Goal: Information Seeking & Learning: Find specific fact

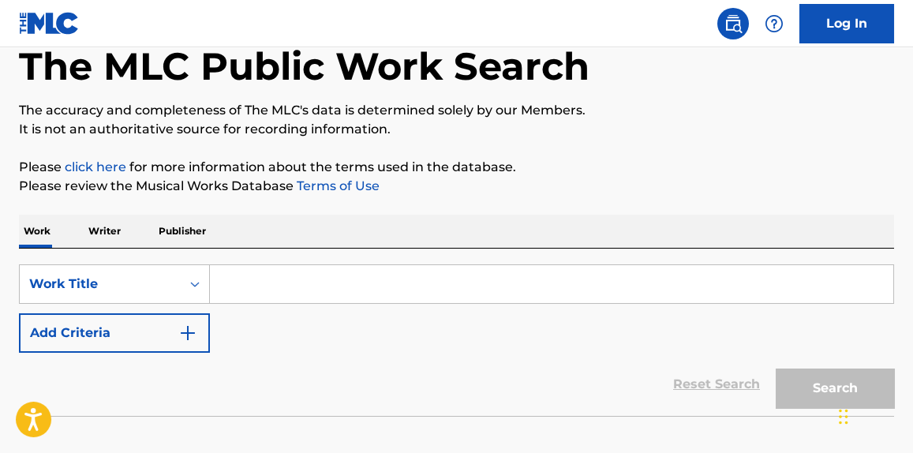
scroll to position [119, 0]
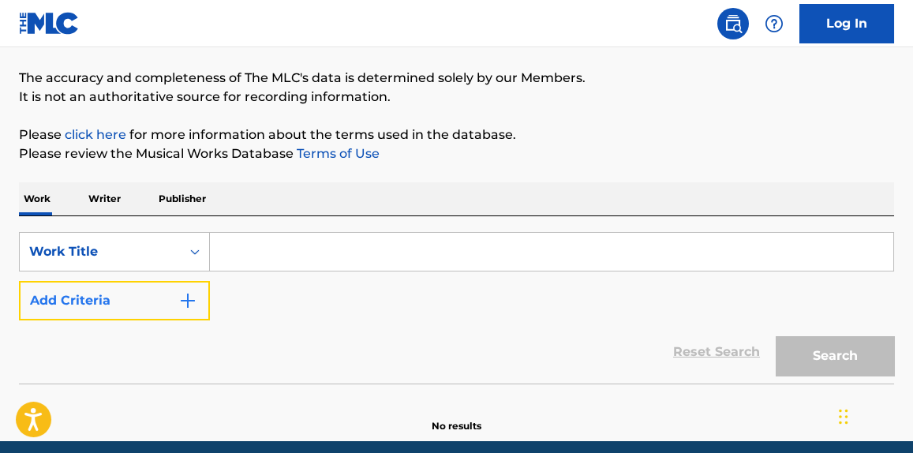
click at [203, 282] on button "Add Criteria" at bounding box center [114, 300] width 191 height 39
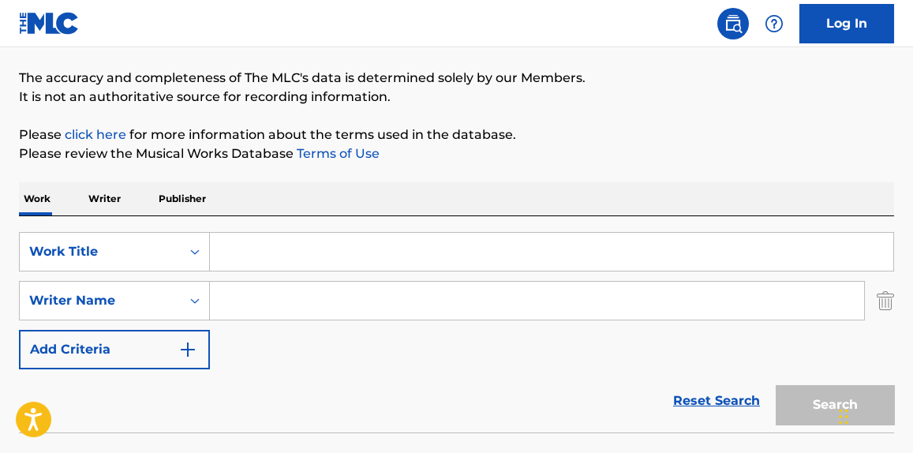
click at [292, 292] on input "Search Form" at bounding box center [537, 301] width 654 height 38
paste input "Oscar Scheller"
type input "Oscar Scheller"
click at [318, 255] on input "Search Form" at bounding box center [551, 252] width 683 height 38
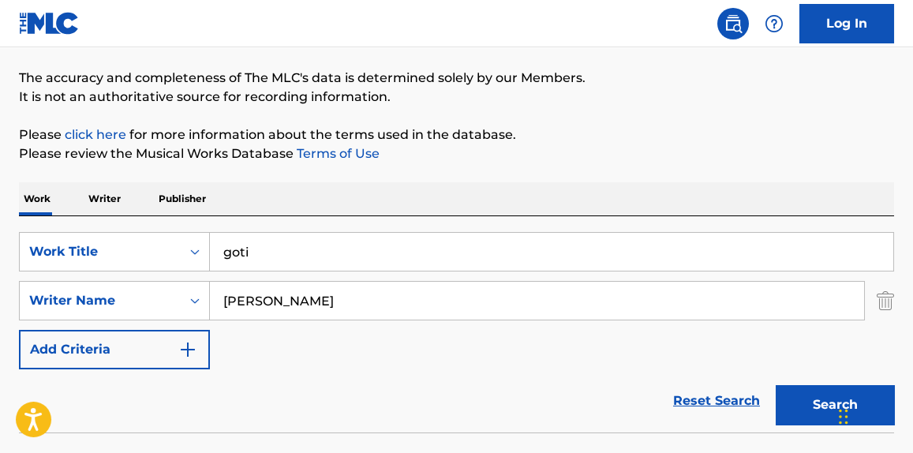
click at [775, 385] on button "Search" at bounding box center [834, 404] width 118 height 39
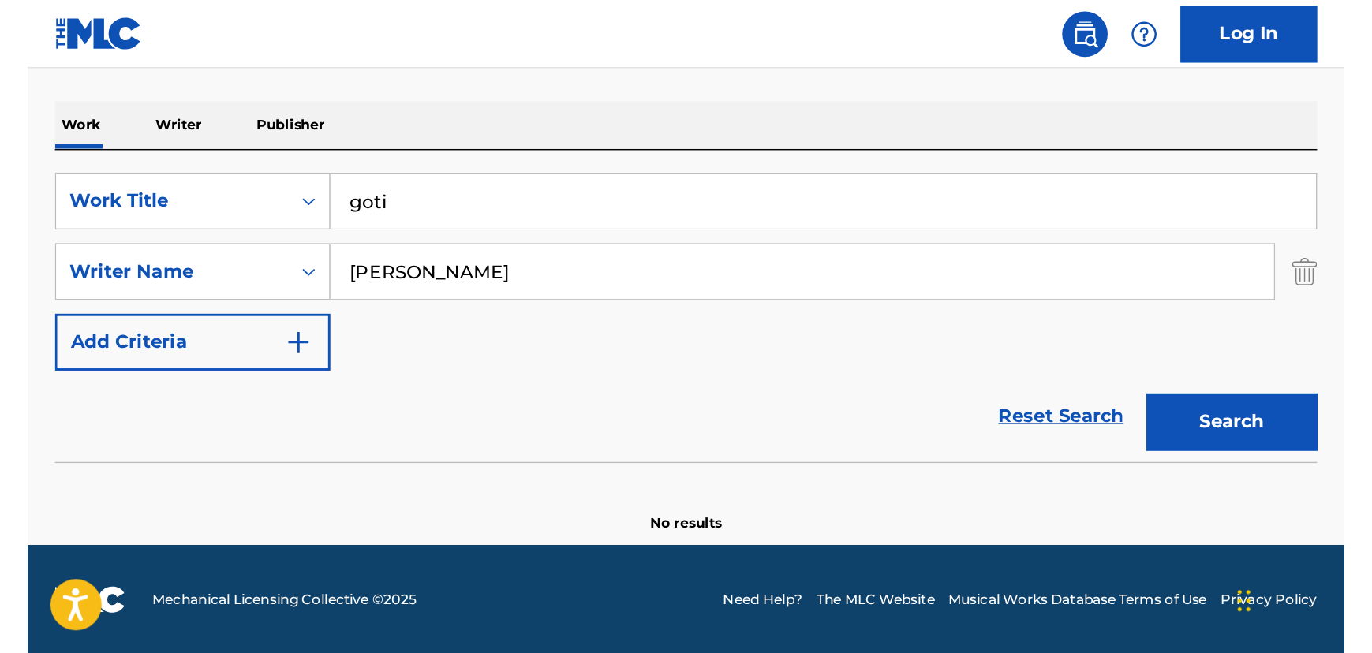
scroll to position [31, 0]
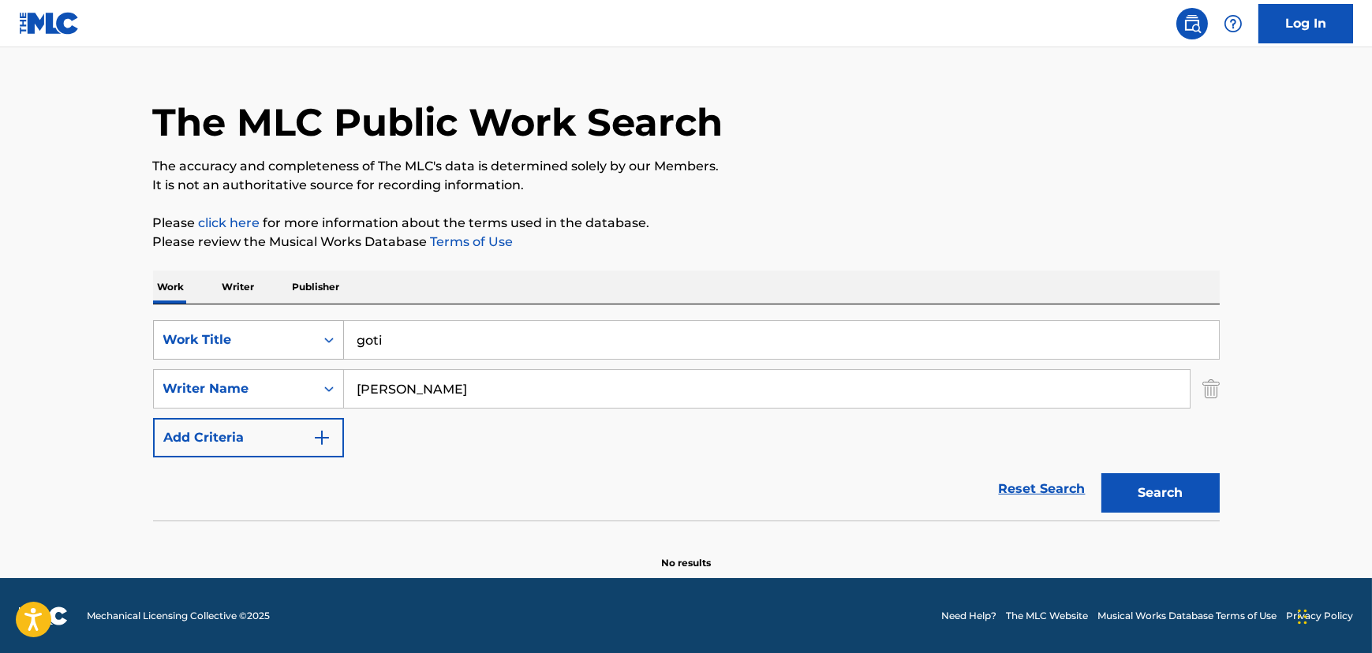
drag, startPoint x: 416, startPoint y: 332, endPoint x: 232, endPoint y: 358, distance: 185.6
click at [233, 357] on div "SearchWithCriteriafe5ef968-577a-4b0d-afca-31d71dcd353a Work Title goti" at bounding box center [686, 339] width 1067 height 39
paste input "Can't Help But Praise"
type input "Can't Help But Praise"
drag, startPoint x: 571, startPoint y: 371, endPoint x: 196, endPoint y: 419, distance: 377.8
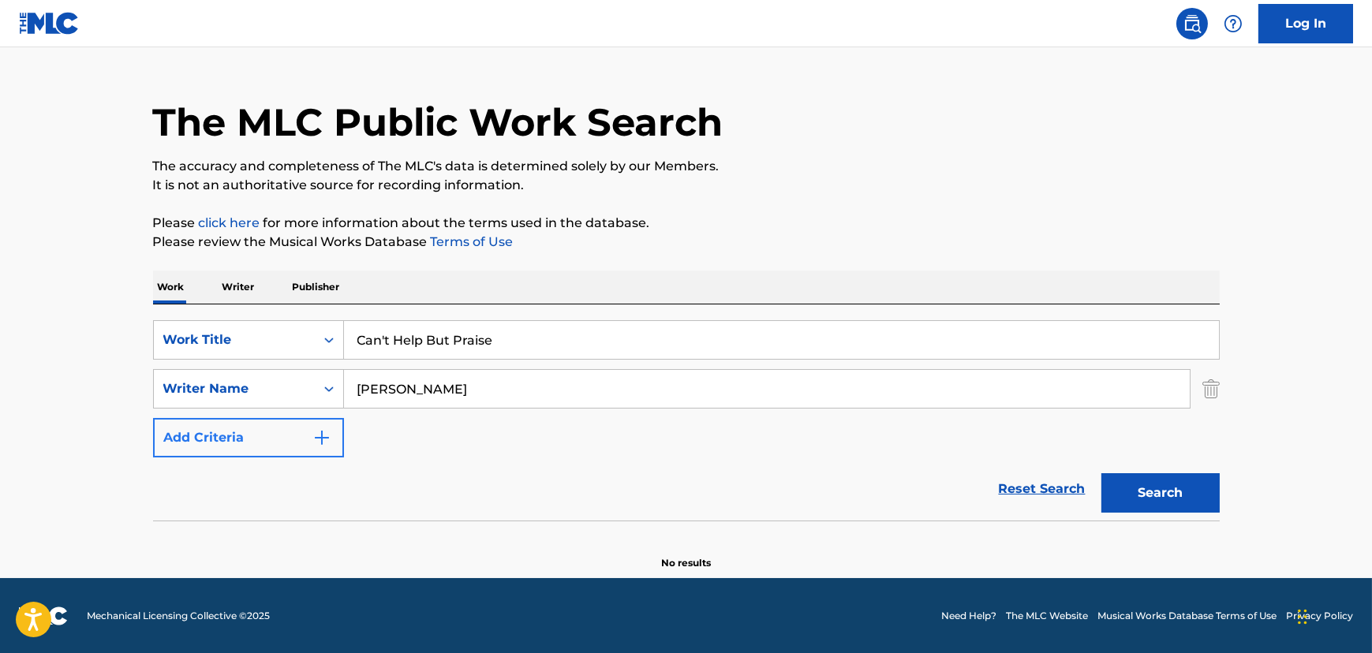
click at [196, 419] on div "SearchWithCriteriafe5ef968-577a-4b0d-afca-31d71dcd353a Work Title Can't Help Bu…" at bounding box center [686, 388] width 1067 height 137
click at [912, 452] on button "Search" at bounding box center [1160, 492] width 118 height 39
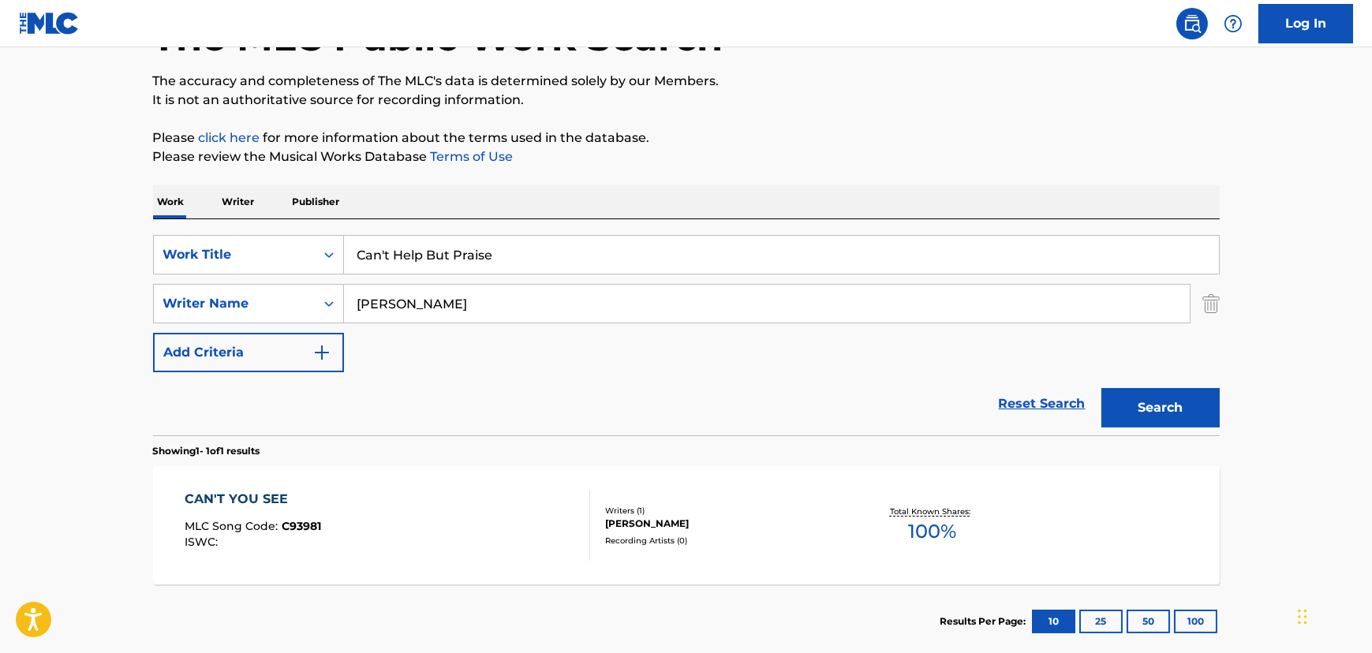
scroll to position [150, 0]
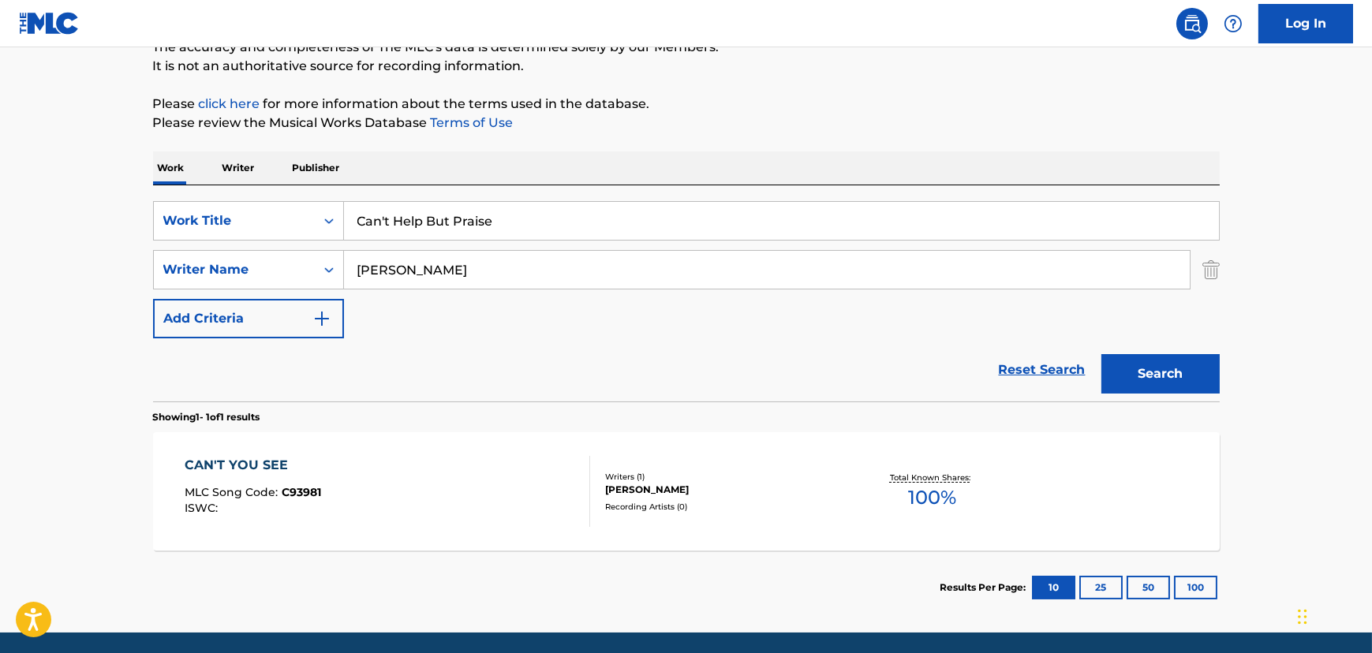
drag, startPoint x: 511, startPoint y: 271, endPoint x: 144, endPoint y: 312, distance: 369.9
click at [164, 304] on div "SearchWithCriteriafe5ef968-577a-4b0d-afca-31d71dcd353a Work Title Can't Help Bu…" at bounding box center [686, 269] width 1067 height 137
type input "morgan"
click at [912, 354] on button "Search" at bounding box center [1160, 373] width 118 height 39
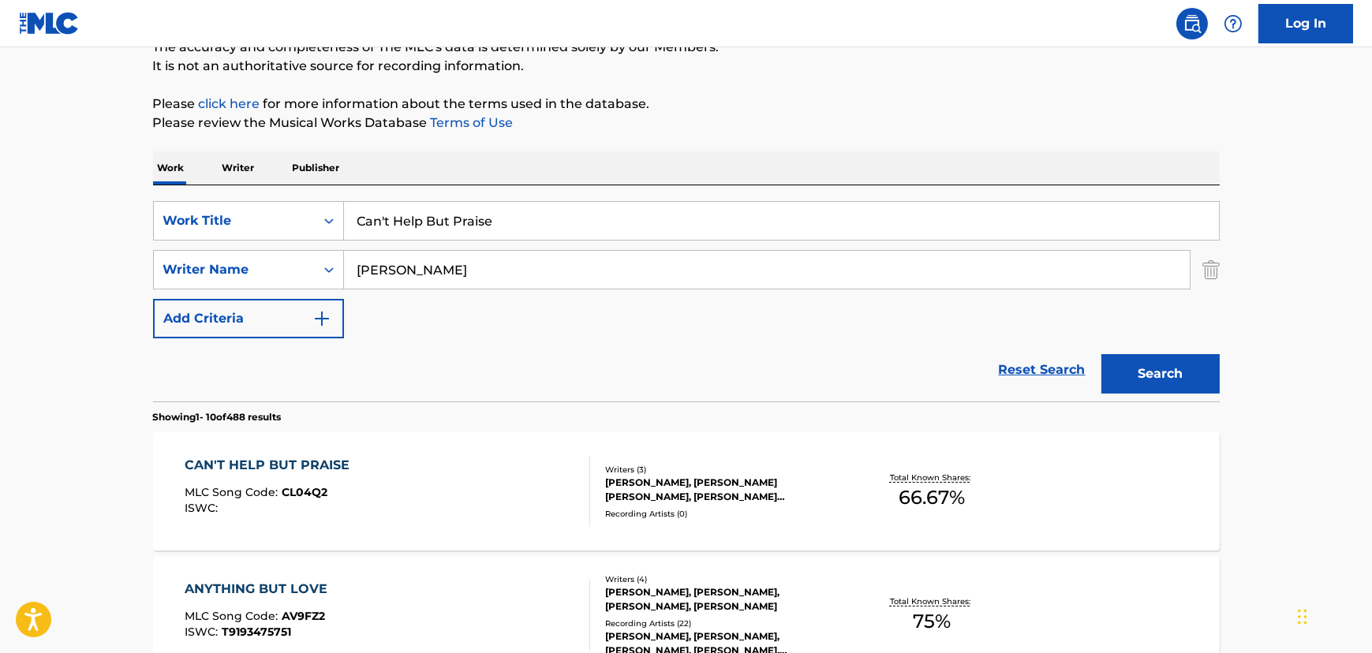
click at [556, 452] on div "CAN'T HELP BUT PRAISE MLC Song Code : CL04Q2 ISWC :" at bounding box center [387, 491] width 405 height 71
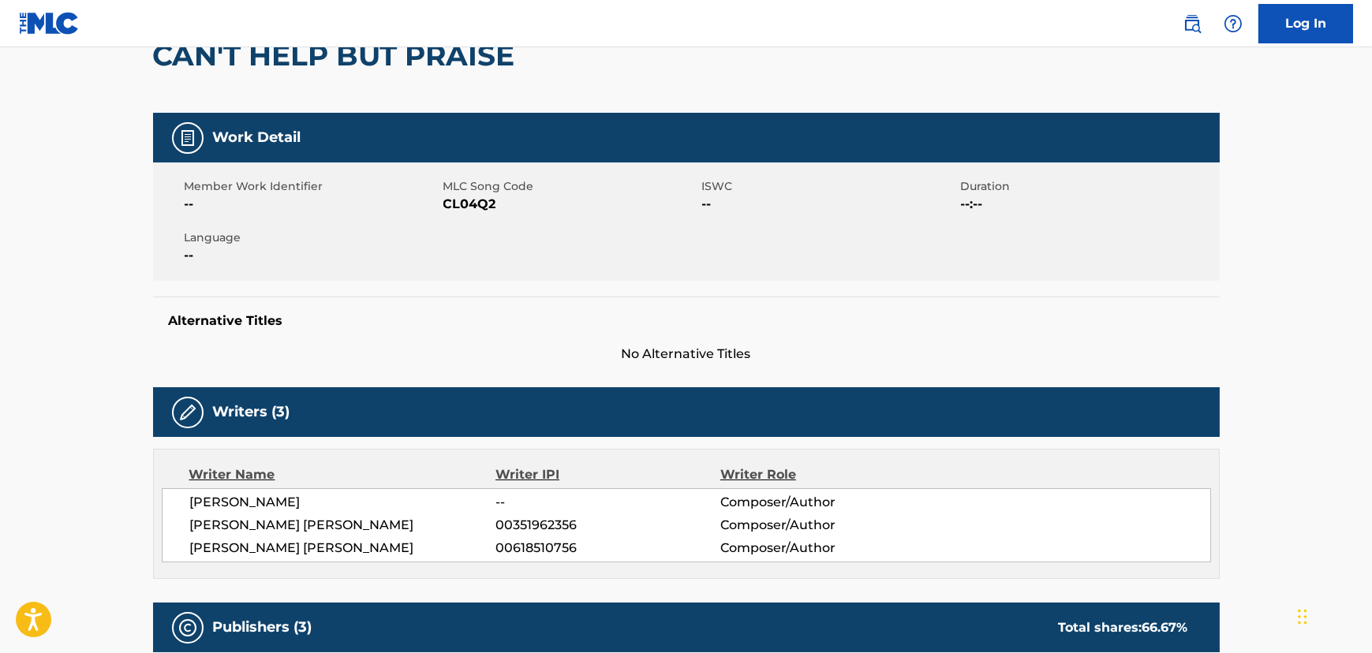
scroll to position [238, 0]
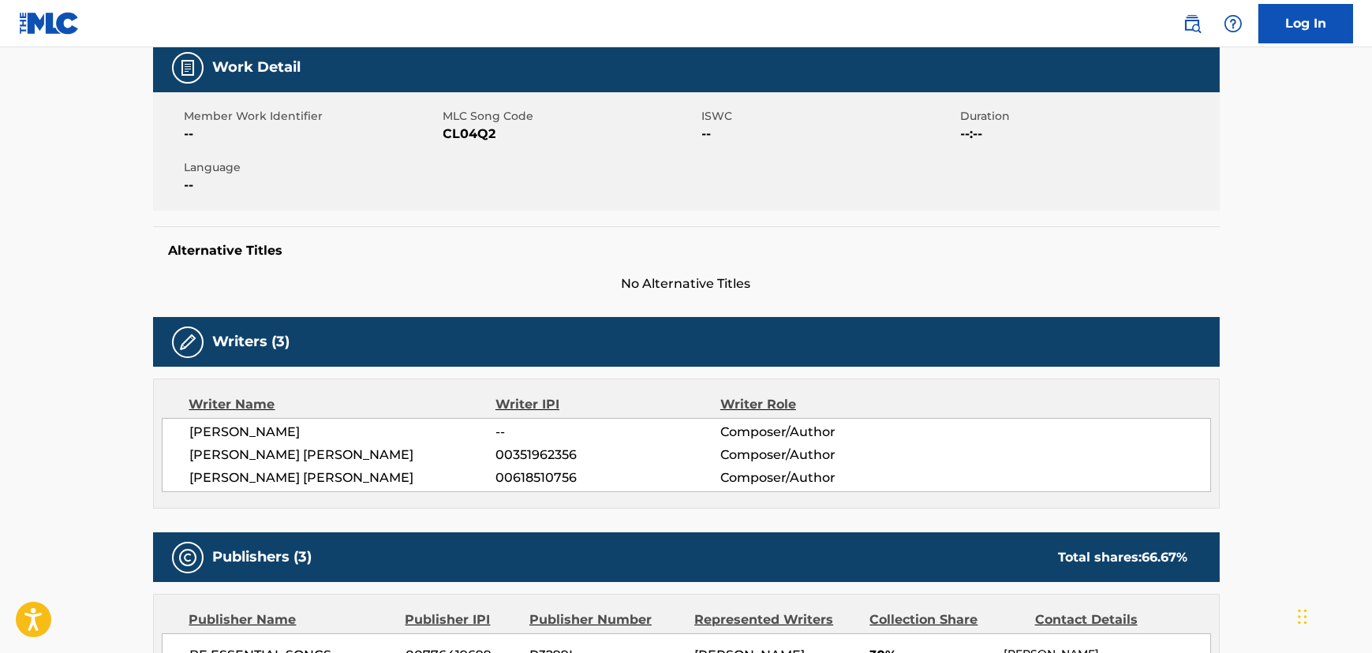
click at [257, 452] on span "STEPHEN ERIC WARD" at bounding box center [343, 478] width 306 height 19
click at [258, 452] on span "STEPHEN ERIC WARD" at bounding box center [343, 478] width 306 height 19
click at [259, 452] on span "STEPHEN ERIC WARD" at bounding box center [343, 478] width 306 height 19
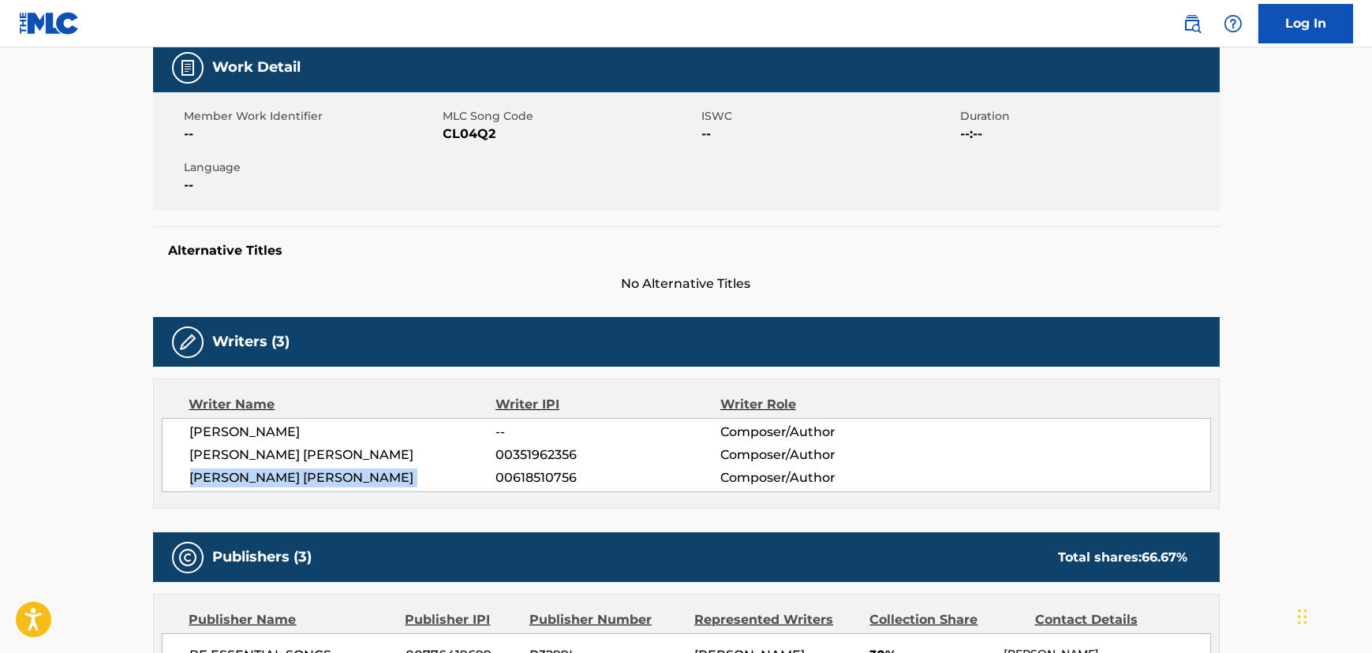
copy div "STEPHEN ERIC WARD"
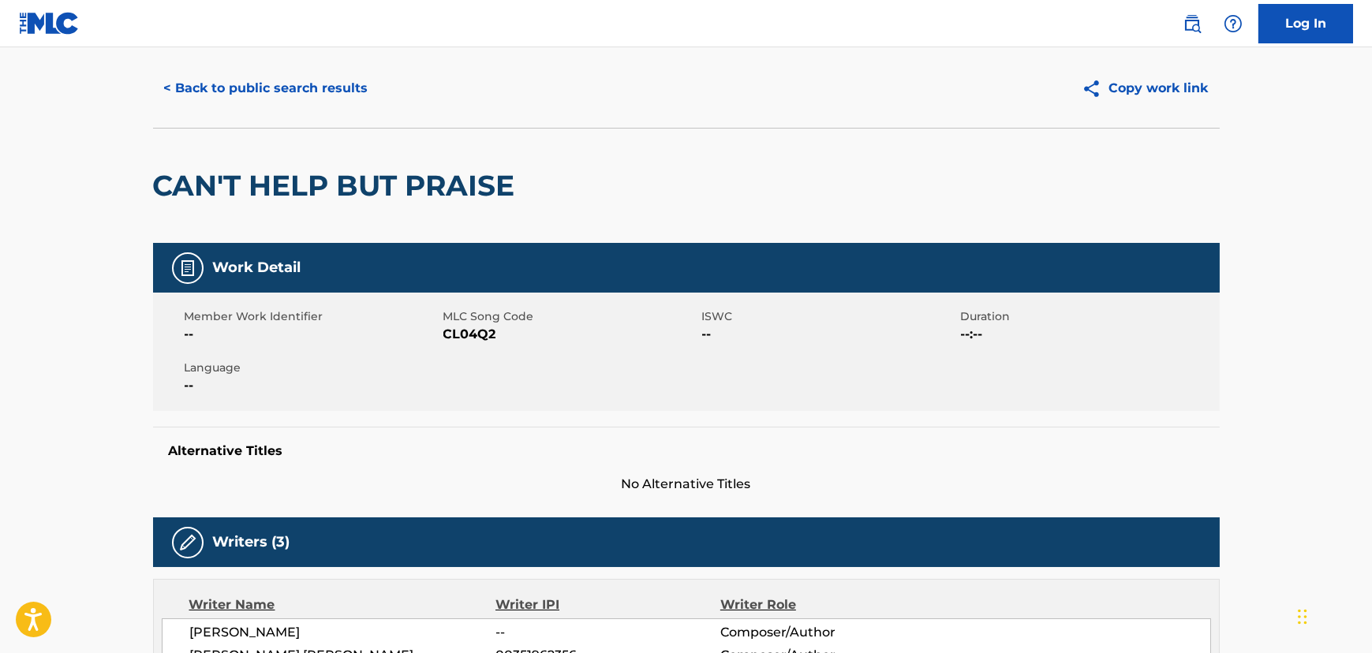
scroll to position [0, 0]
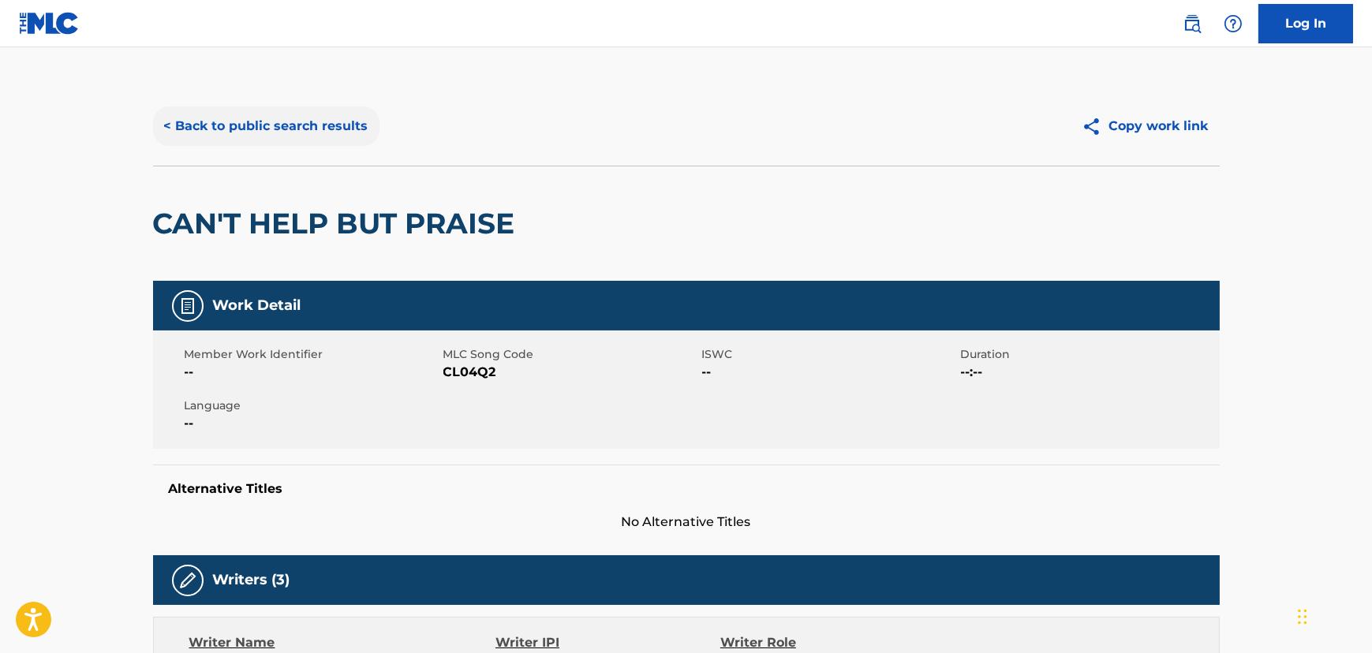
click at [331, 118] on button "< Back to public search results" at bounding box center [266, 125] width 226 height 39
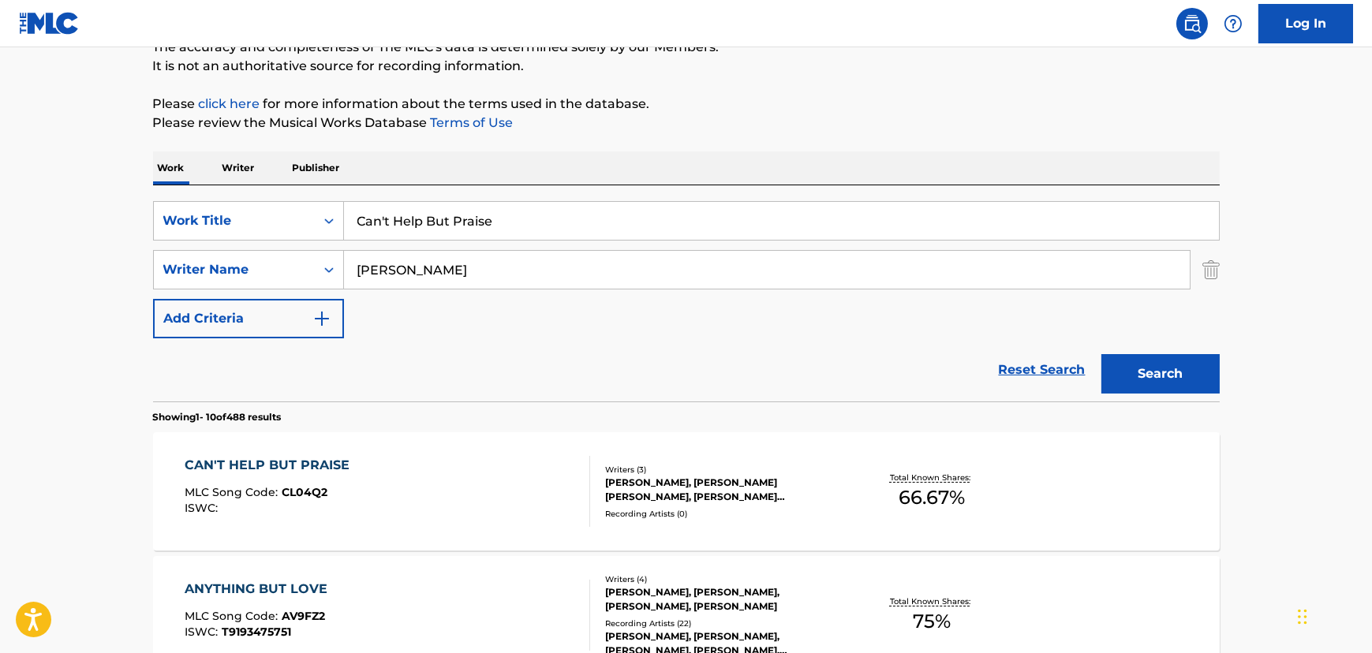
drag, startPoint x: 431, startPoint y: 225, endPoint x: 58, endPoint y: 223, distance: 373.1
paste input "Y"
type input "Y"
click at [897, 104] on p "Please click here for more information about the terms used in the database." at bounding box center [686, 104] width 1067 height 19
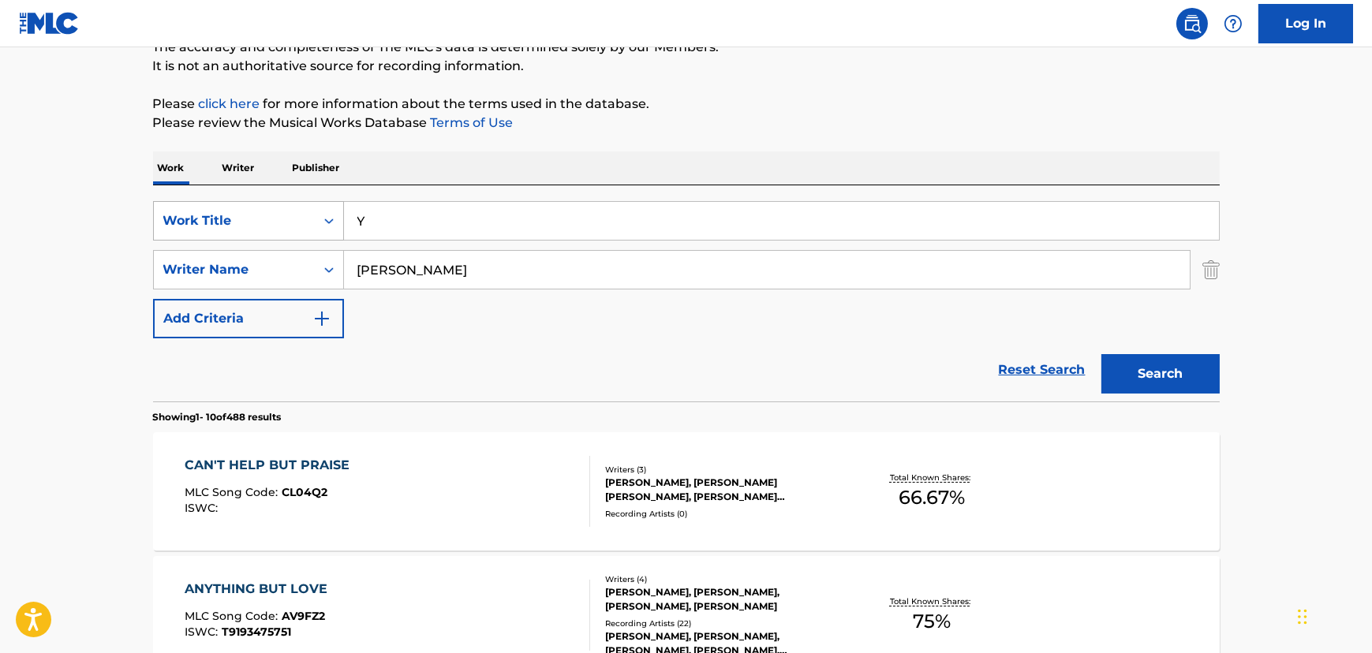
drag, startPoint x: 387, startPoint y: 217, endPoint x: 252, endPoint y: 234, distance: 136.0
click at [252, 234] on div "SearchWithCriteriafe5ef968-577a-4b0d-afca-31d71dcd353a Work Title Y" at bounding box center [686, 220] width 1067 height 39
drag, startPoint x: 301, startPoint y: 215, endPoint x: 286, endPoint y: 215, distance: 15.0
click at [286, 215] on div "SearchWithCriteriafe5ef968-577a-4b0d-afca-31d71dcd353a Work Title Y" at bounding box center [686, 220] width 1067 height 39
click at [382, 229] on input "Y" at bounding box center [781, 221] width 875 height 38
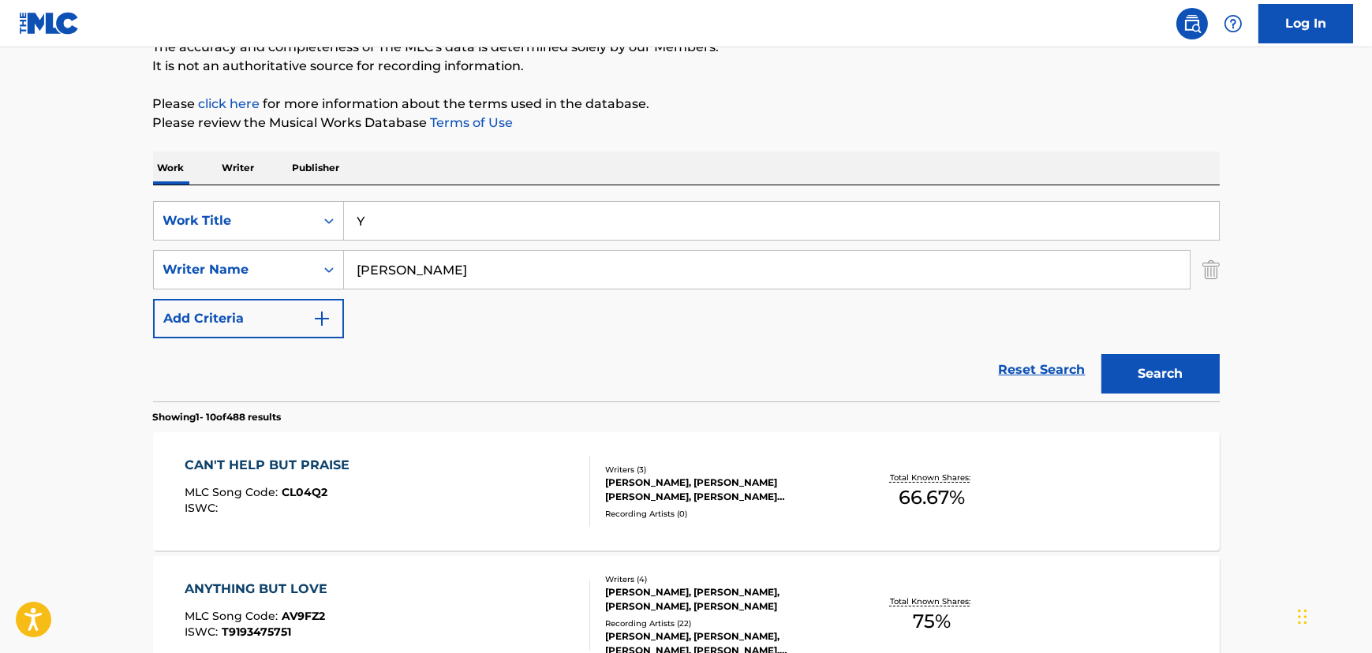
click at [381, 229] on input "Y" at bounding box center [781, 221] width 875 height 38
click at [380, 230] on input "Y" at bounding box center [781, 221] width 875 height 38
paste input "Search Form"
paste input "Unlearning"
type input "Unlearning"
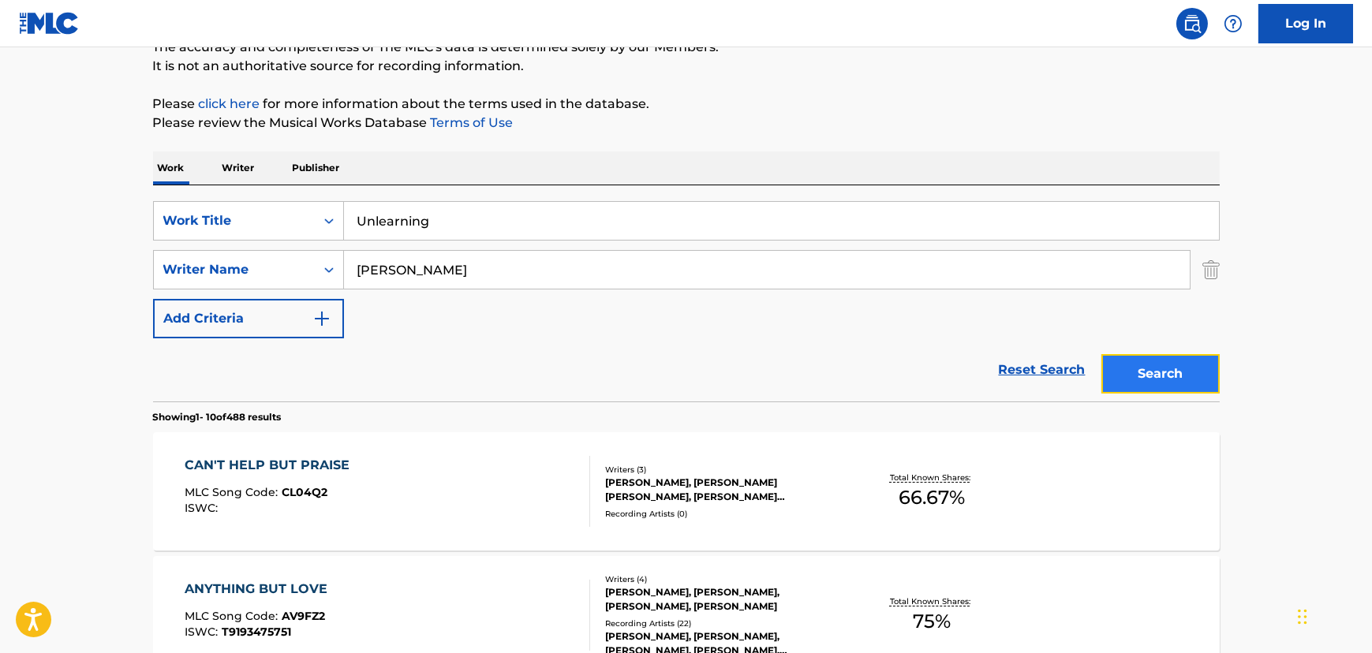
click at [912, 367] on button "Search" at bounding box center [1160, 373] width 118 height 39
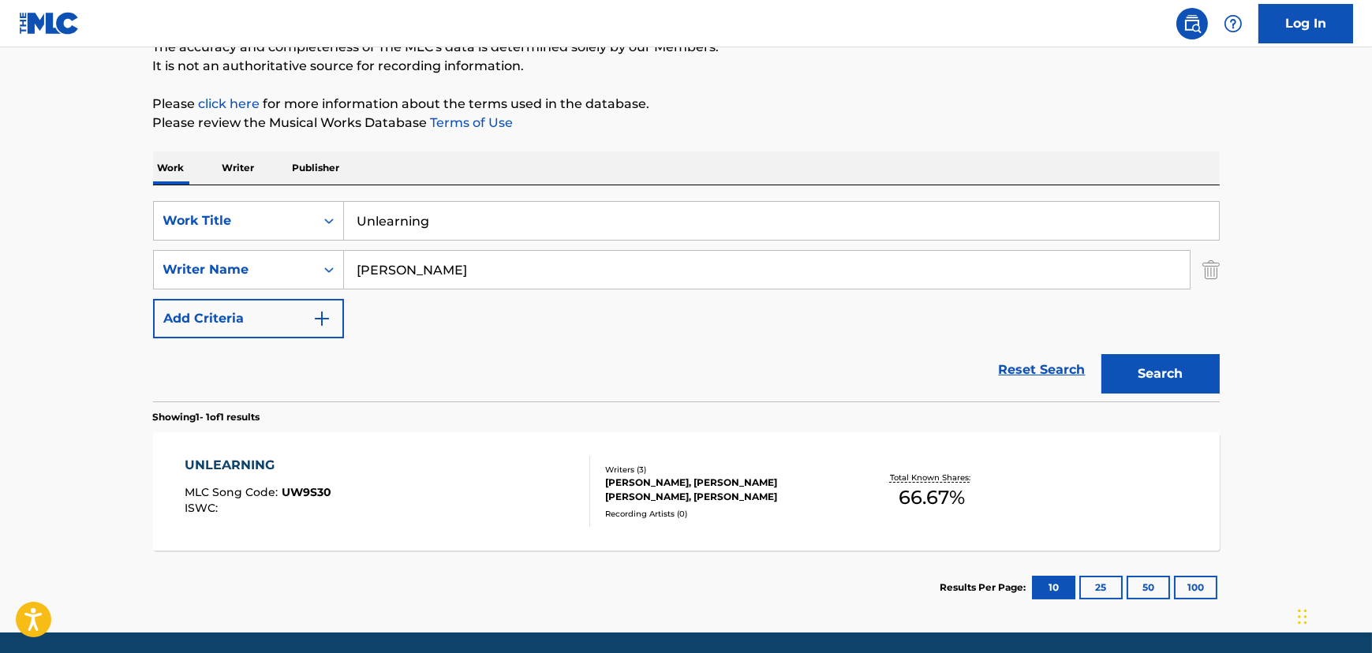
click at [468, 452] on div "UNLEARNING MLC Song Code : UW9S30 ISWC :" at bounding box center [387, 491] width 405 height 71
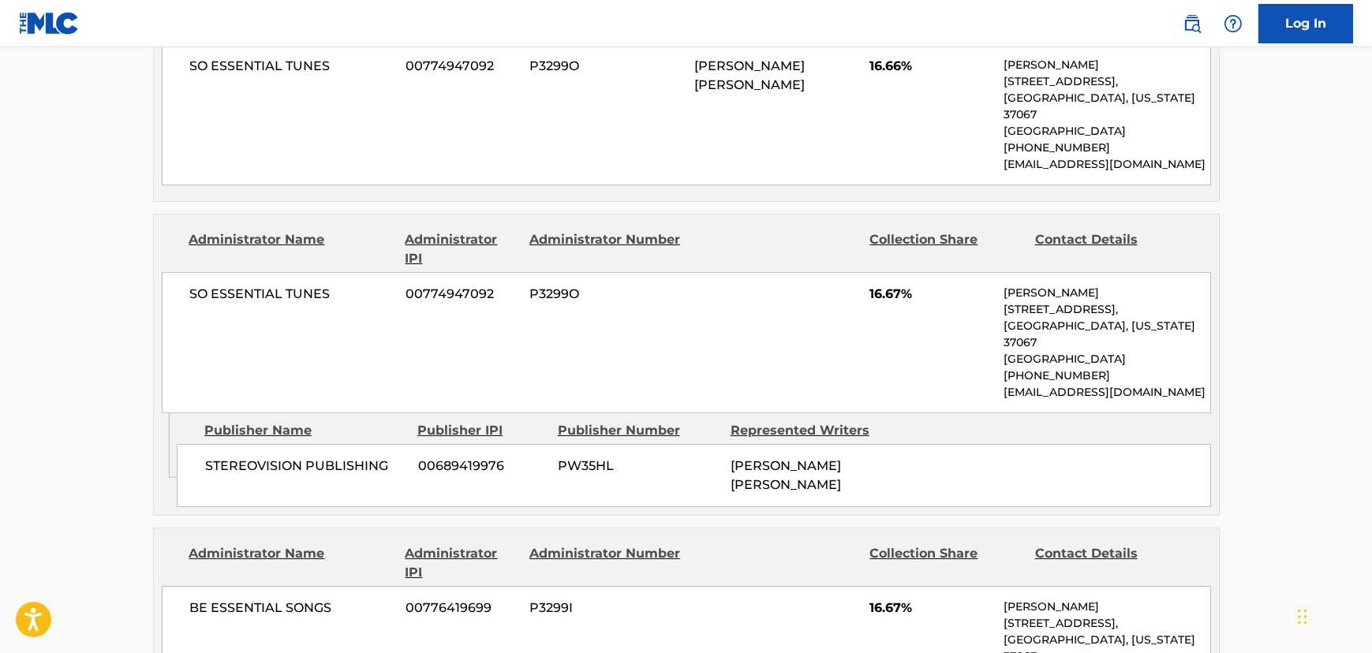
scroll to position [449, 0]
